Goal: Find specific page/section: Find specific page/section

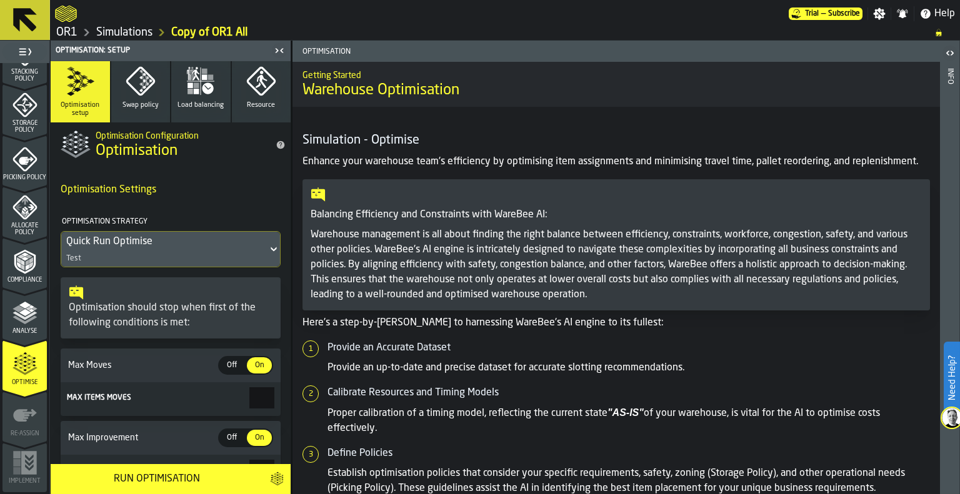
click at [70, 32] on link "OR1" at bounding box center [66, 33] width 21 height 14
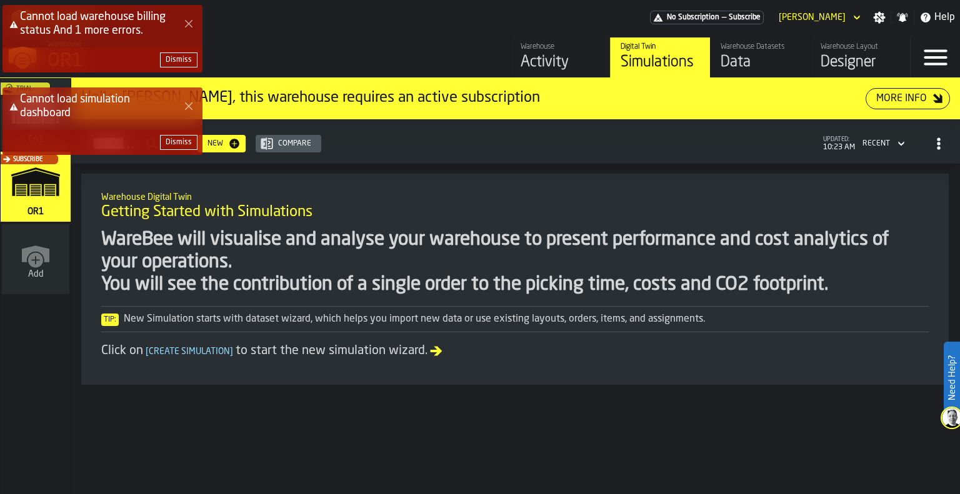
click at [189, 107] on icon "Close Error" at bounding box center [189, 106] width 10 height 10
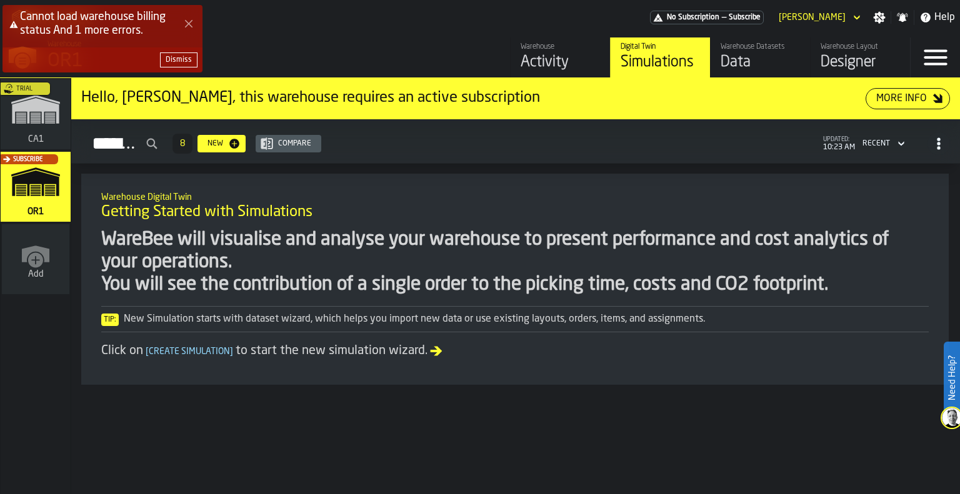
click at [184, 23] on icon "Close Error" at bounding box center [189, 24] width 10 height 10
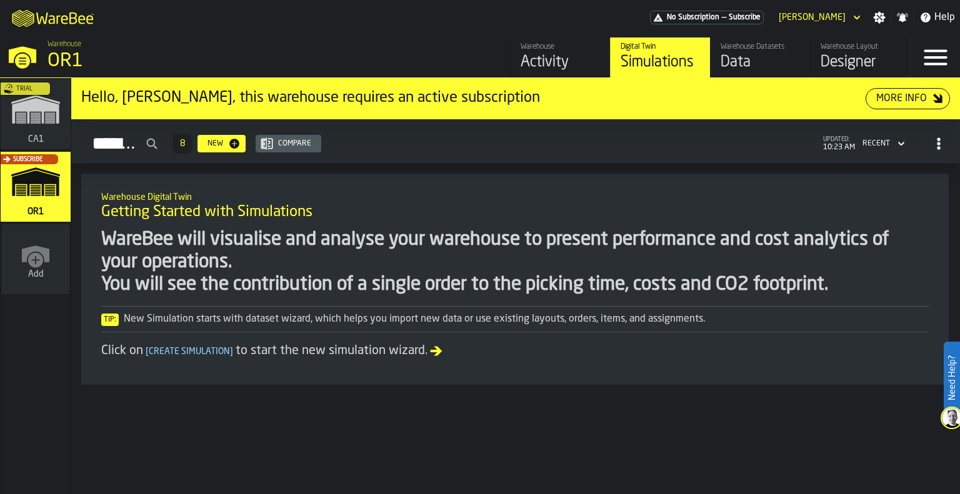
click at [44, 122] on div "Trial" at bounding box center [33, 118] width 70 height 72
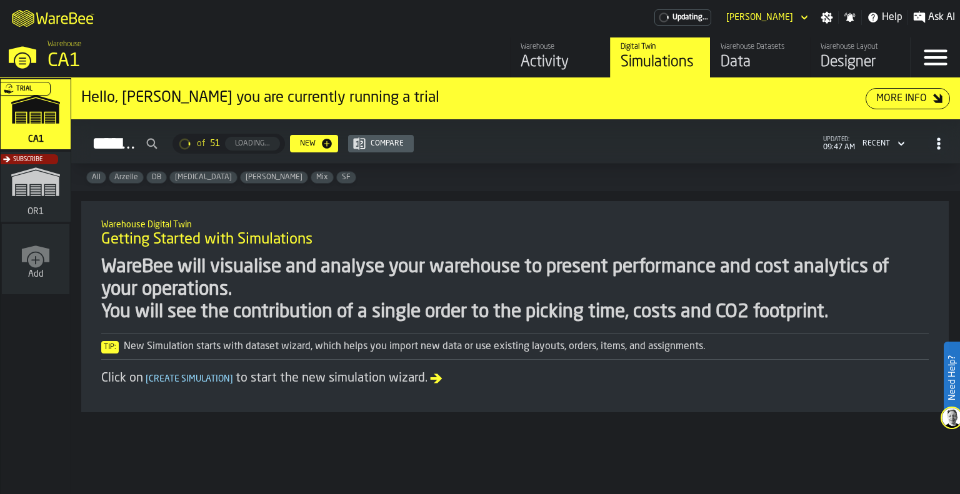
click at [34, 184] on div "Subscribe" at bounding box center [33, 190] width 70 height 72
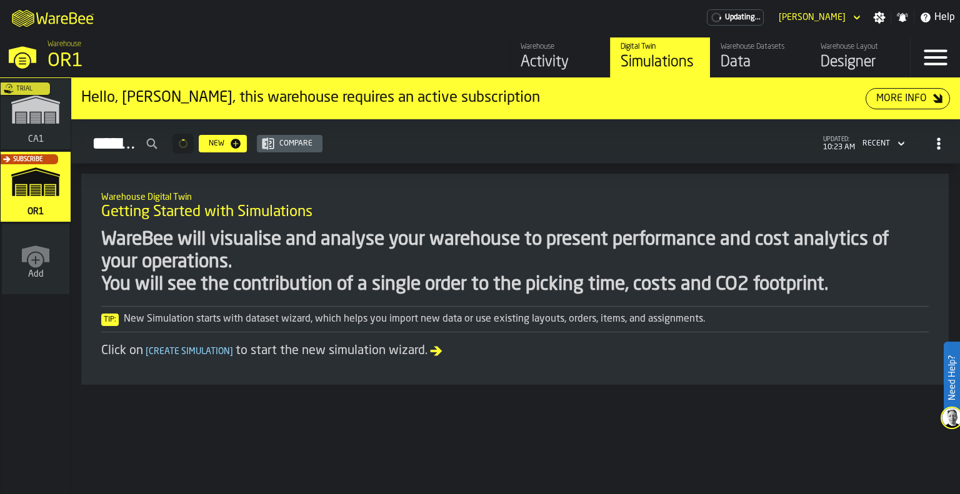
click at [42, 120] on div "Trial" at bounding box center [33, 118] width 70 height 72
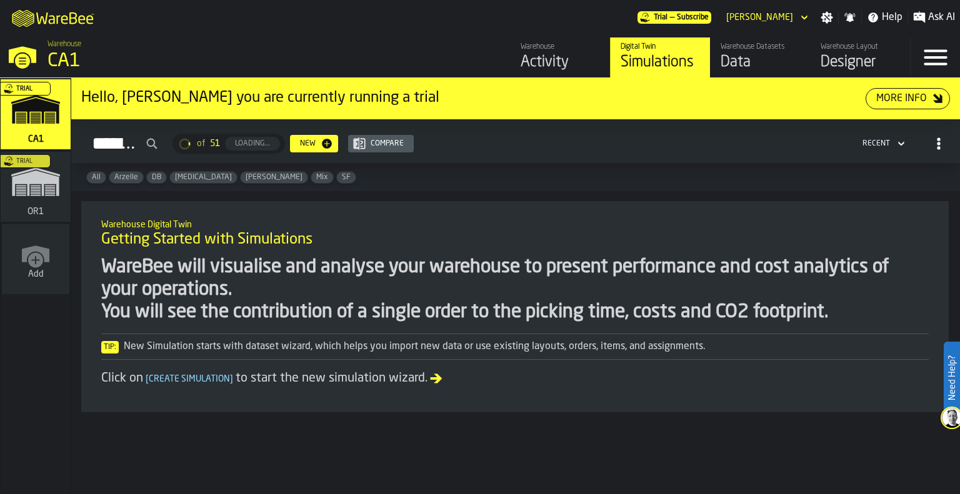
click at [39, 204] on div "Trial" at bounding box center [33, 190] width 70 height 72
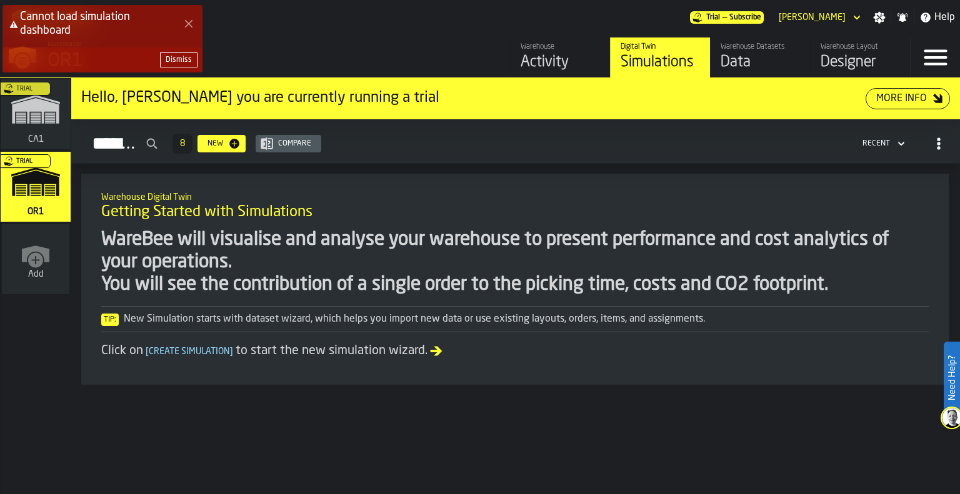
click at [176, 54] on button "Dismiss" at bounding box center [178, 59] width 37 height 15
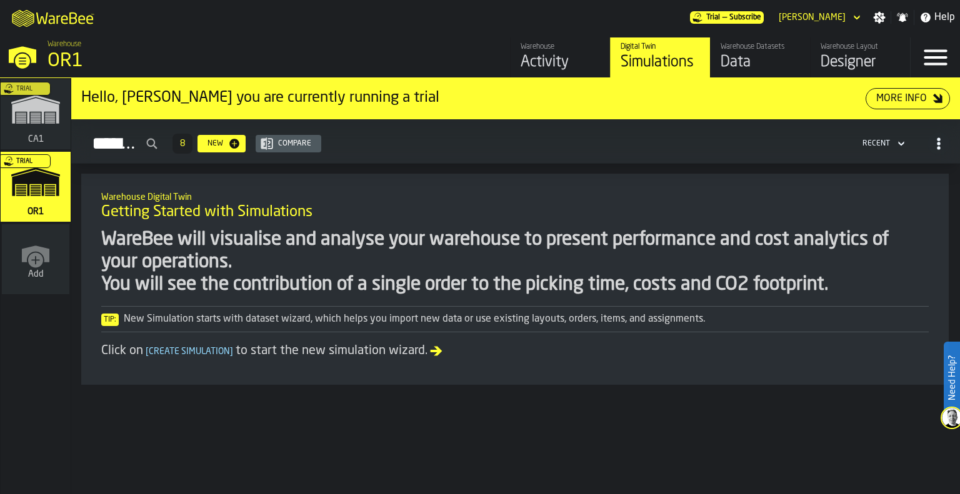
click at [650, 56] on div "Simulations" at bounding box center [659, 62] width 79 height 20
drag, startPoint x: 433, startPoint y: 239, endPoint x: 499, endPoint y: 255, distance: 68.2
click at [499, 255] on div "WareBee will visualise and analyse your warehouse to present performance and co…" at bounding box center [514, 262] width 827 height 67
